Goal: Complete application form: Complete application form

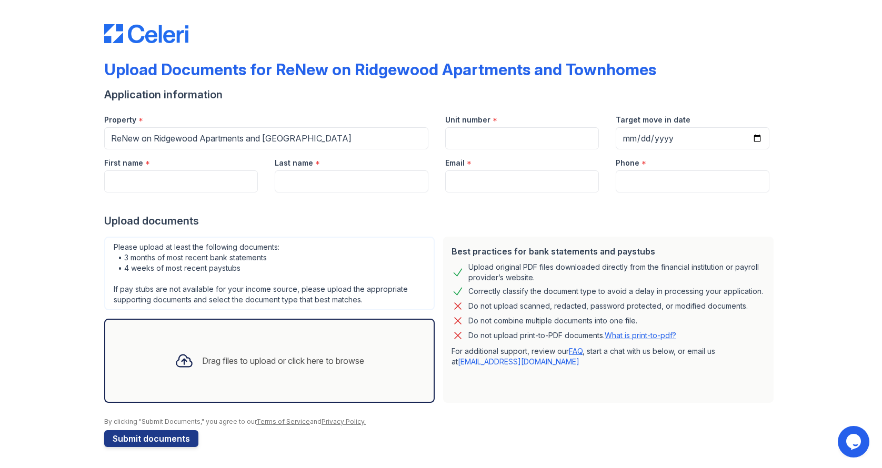
scroll to position [105, 0]
click at [308, 367] on div "Drag files to upload or click here to browse" at bounding box center [283, 361] width 162 height 13
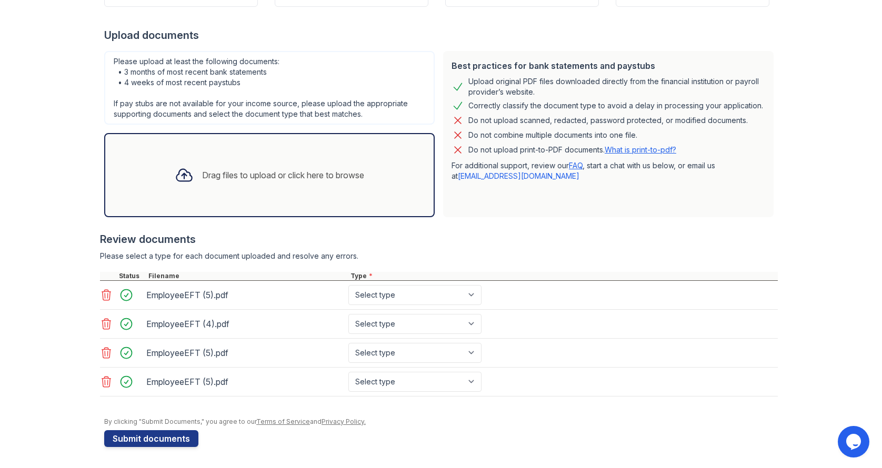
scroll to position [368, 0]
click at [100, 376] on icon at bounding box center [106, 382] width 13 height 13
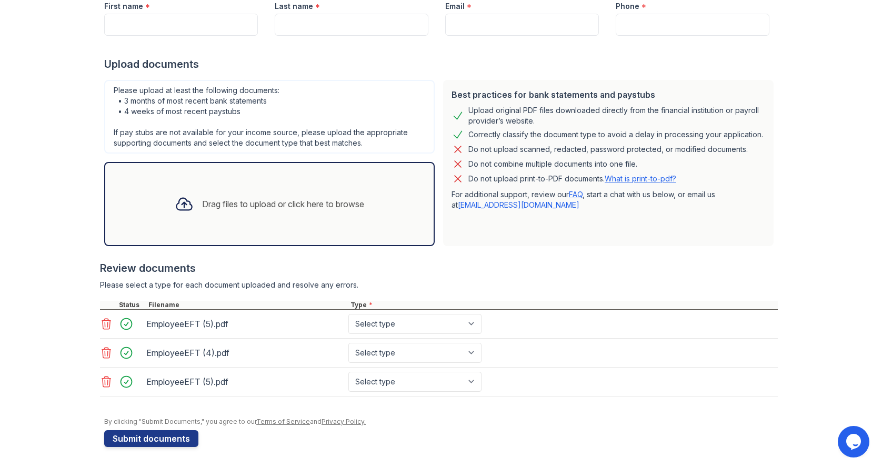
click at [102, 376] on icon at bounding box center [106, 382] width 13 height 13
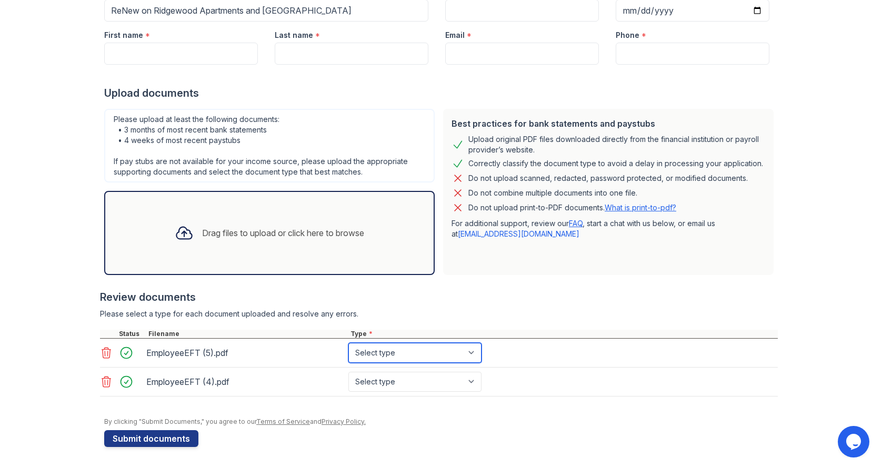
click at [481, 343] on select "Select type Paystub Bank Statement Offer Letter Tax Documents Benefit Award Let…" at bounding box center [414, 353] width 133 height 20
select select "paystub"
click at [405, 343] on select "Select type Paystub Bank Statement Offer Letter Tax Documents Benefit Award Let…" at bounding box center [414, 353] width 133 height 20
click at [481, 372] on select "Select type Paystub Bank Statement Offer Letter Tax Documents Benefit Award Let…" at bounding box center [414, 382] width 133 height 20
select select "paystub"
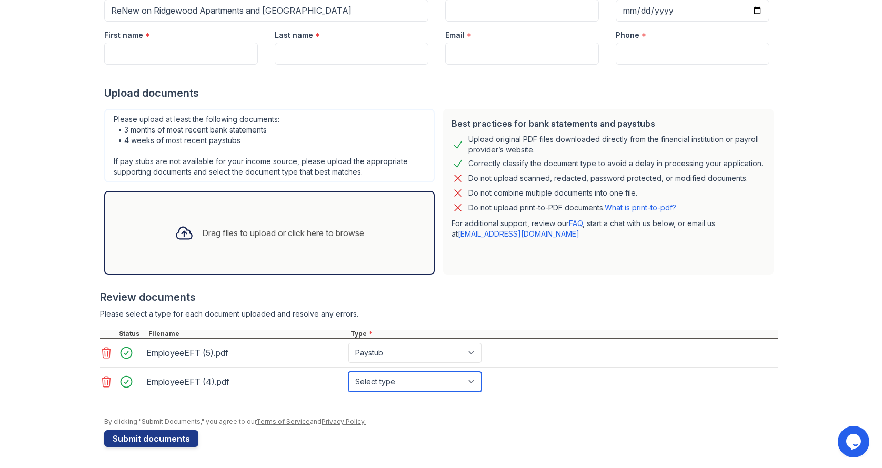
click at [405, 372] on select "Select type Paystub Bank Statement Offer Letter Tax Documents Benefit Award Let…" at bounding box center [414, 382] width 133 height 20
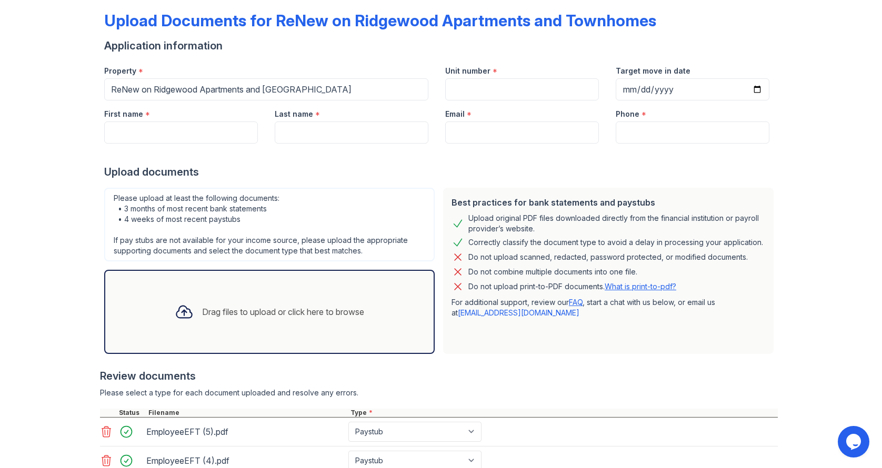
click at [294, 318] on div "Drag files to upload or click here to browse" at bounding box center [283, 312] width 162 height 13
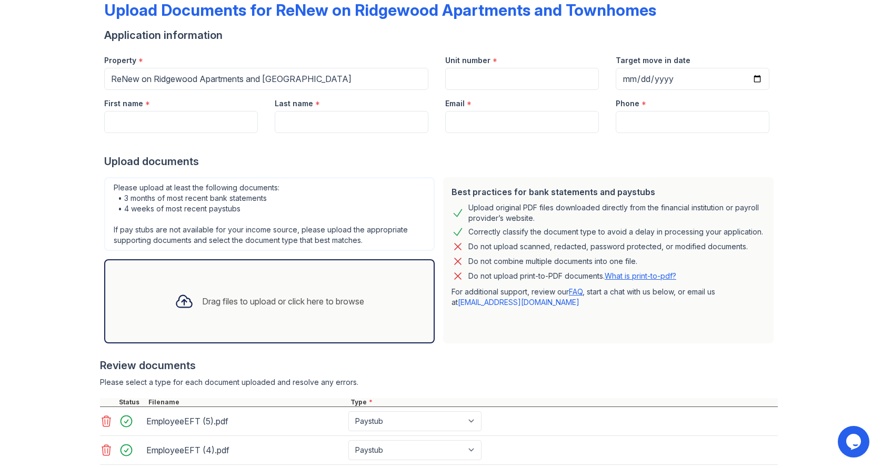
scroll to position [33, 0]
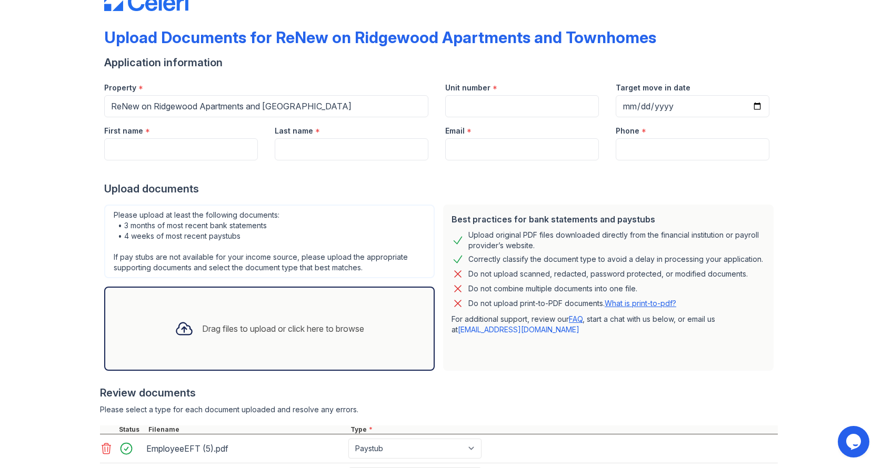
click at [830, 304] on div "Upload Documents for ReNew on Ridgewood Apartments and Townhomes Application in…" at bounding box center [441, 280] width 848 height 626
click at [287, 335] on div "Drag files to upload or click here to browse" at bounding box center [283, 329] width 162 height 13
click at [308, 347] on div "Drag files to upload or click here to browse" at bounding box center [269, 329] width 206 height 36
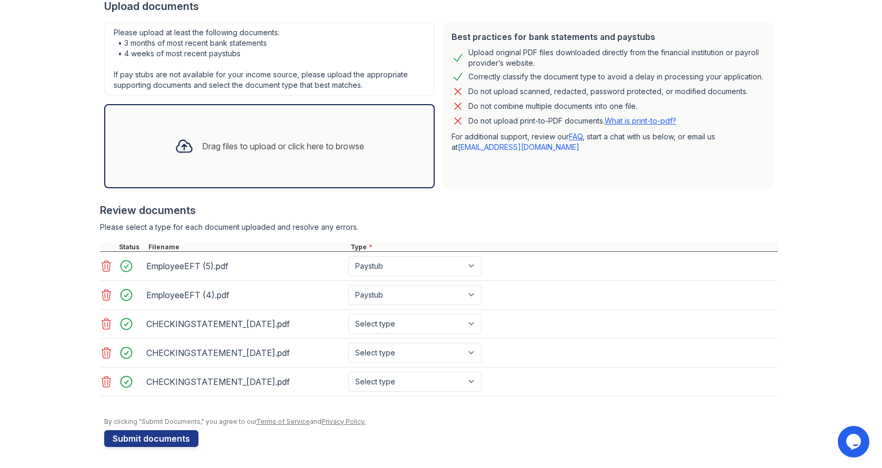
scroll to position [420, 0]
click at [481, 314] on select "Select type Paystub Bank Statement Offer Letter Tax Documents Benefit Award Let…" at bounding box center [414, 324] width 133 height 20
select select "bank_statement"
click at [405, 314] on select "Select type Paystub Bank Statement Offer Letter Tax Documents Benefit Award Let…" at bounding box center [414, 324] width 133 height 20
click at [481, 343] on select "Select type Paystub Bank Statement Offer Letter Tax Documents Benefit Award Let…" at bounding box center [414, 353] width 133 height 20
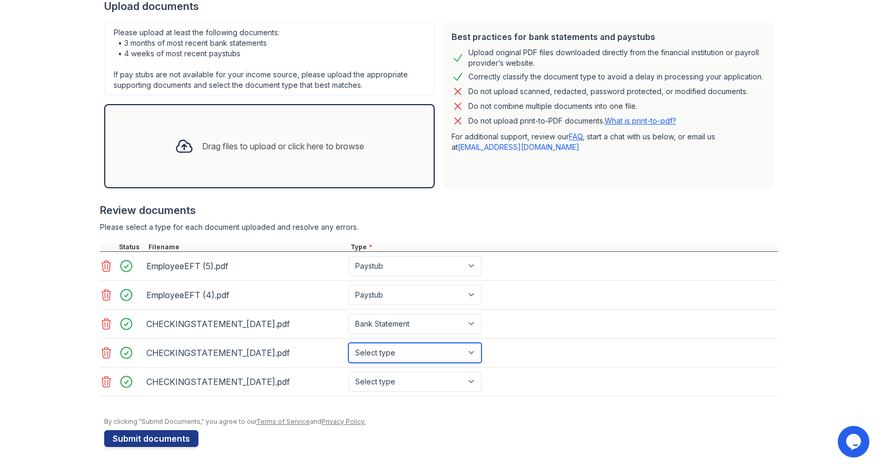
select select "bank_statement"
click at [405, 343] on select "Select type Paystub Bank Statement Offer Letter Tax Documents Benefit Award Let…" at bounding box center [414, 353] width 133 height 20
click at [481, 372] on select "Select type Paystub Bank Statement Offer Letter Tax Documents Benefit Award Let…" at bounding box center [414, 382] width 133 height 20
select select "bank_statement"
click at [405, 372] on select "Select type Paystub Bank Statement Offer Letter Tax Documents Benefit Award Let…" at bounding box center [414, 382] width 133 height 20
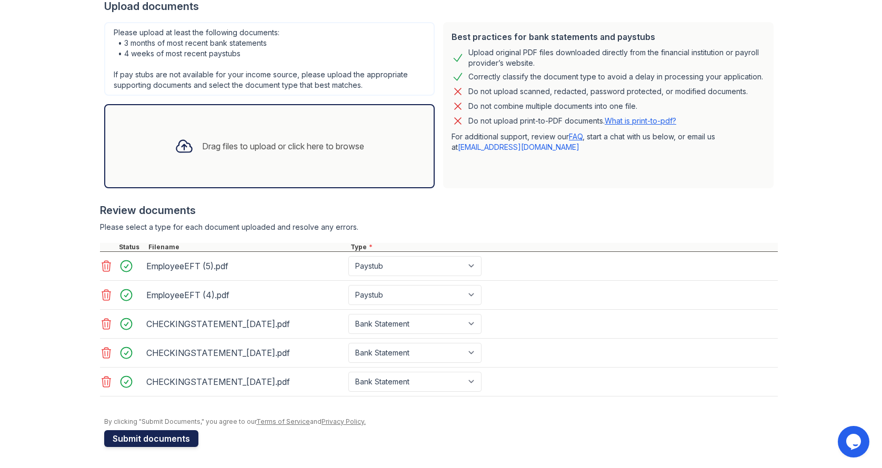
click at [159, 433] on button "Submit documents" at bounding box center [151, 438] width 94 height 17
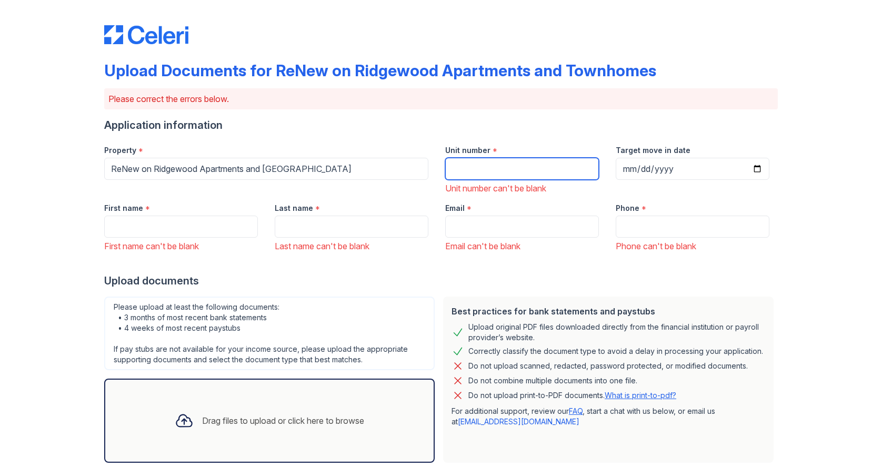
click at [541, 180] on input "Unit number" at bounding box center [522, 169] width 154 height 22
type input "1016"
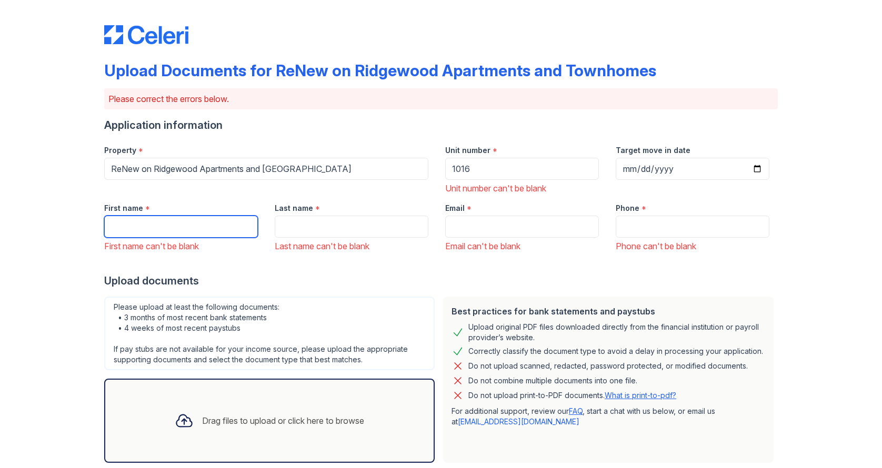
click at [204, 238] on input "First name" at bounding box center [181, 227] width 154 height 22
type input "Jovonda"
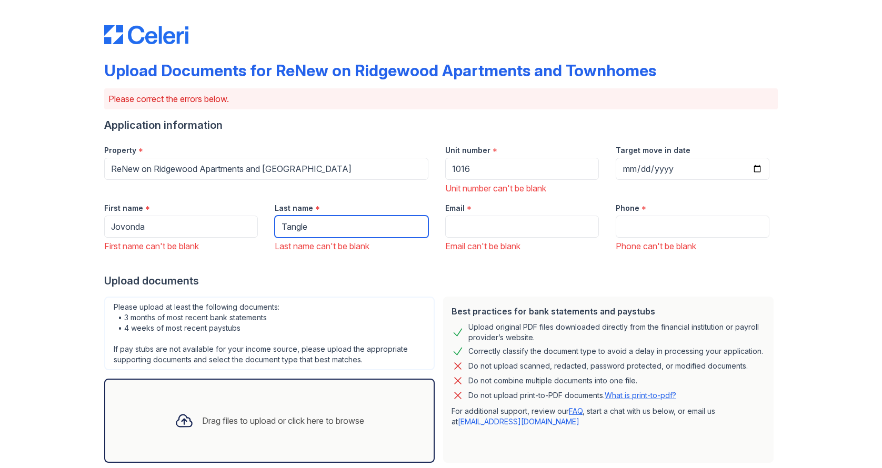
type input "Tangle"
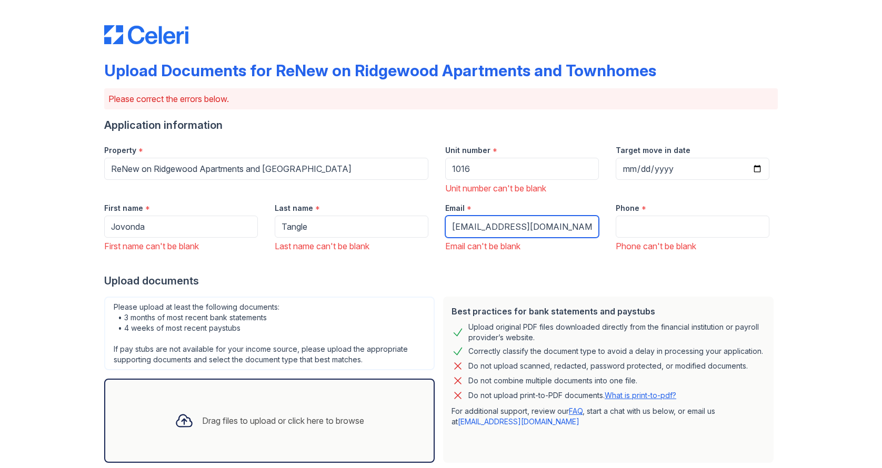
type input "[EMAIL_ADDRESS][DOMAIN_NAME]"
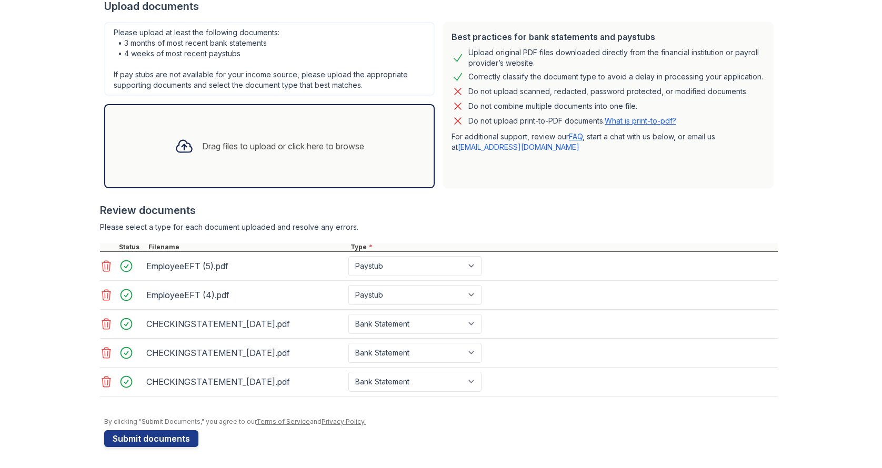
scroll to position [494, 0]
type input "6012609195"
click at [175, 430] on button "Submit documents" at bounding box center [151, 438] width 94 height 17
